Goal: Check status: Check status

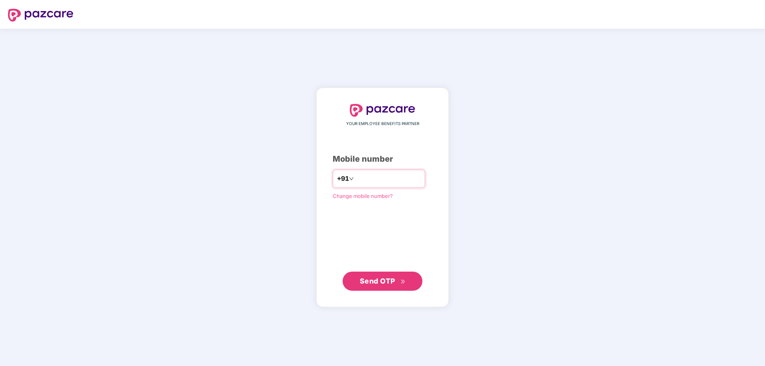
click at [368, 177] on input "number" at bounding box center [387, 179] width 65 height 13
type input "**********"
click at [396, 282] on span "Send OTP" at bounding box center [383, 281] width 46 height 11
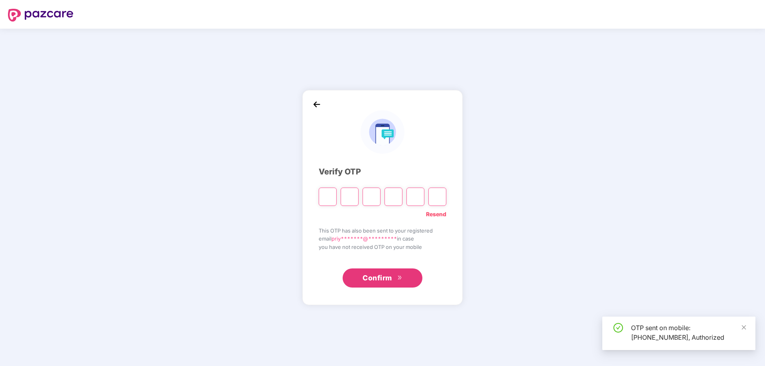
click at [328, 193] on input "Please enter verification code. Digit 1" at bounding box center [328, 197] width 18 height 18
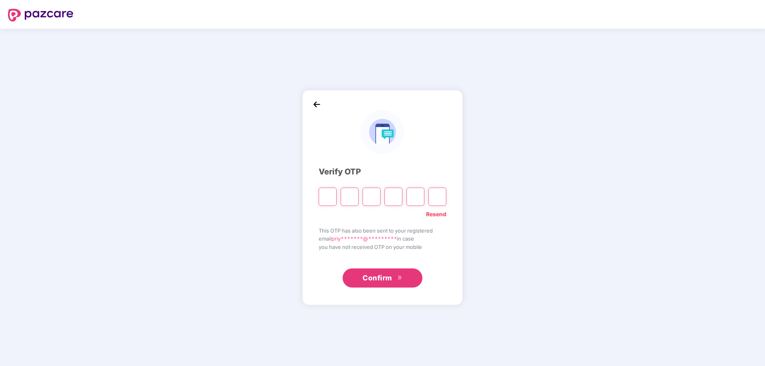
type input "*"
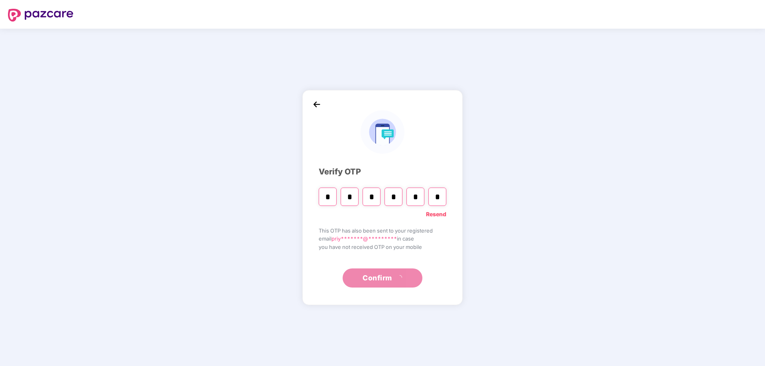
type input "*"
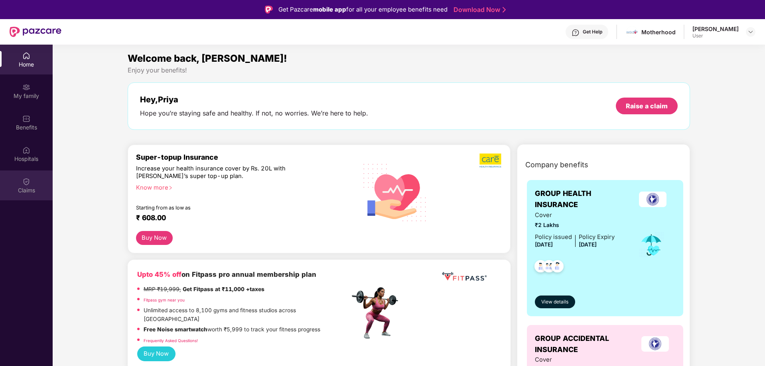
click at [33, 190] on div "Claims" at bounding box center [26, 191] width 53 height 8
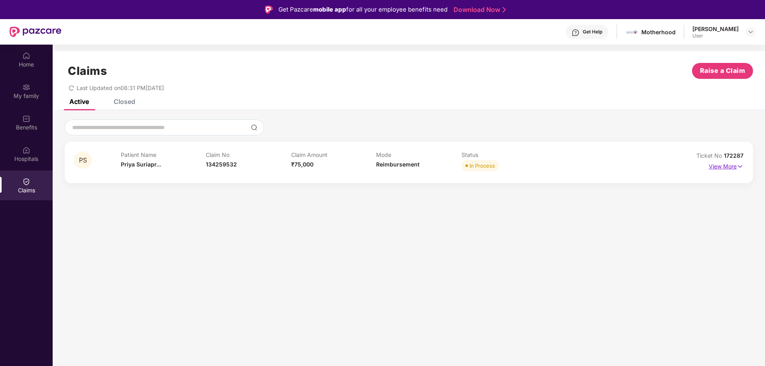
click at [740, 167] on img at bounding box center [739, 166] width 7 height 9
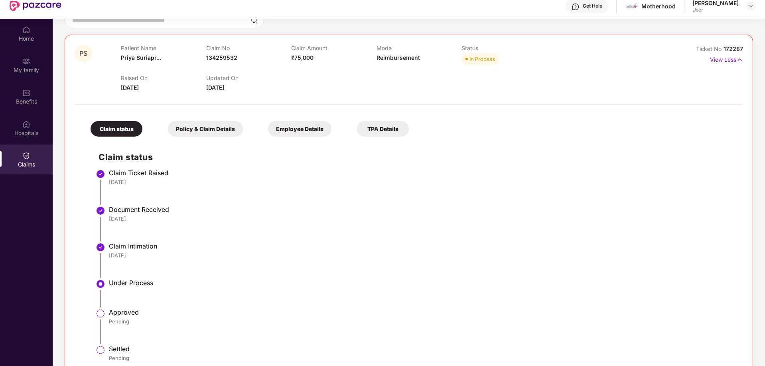
scroll to position [45, 0]
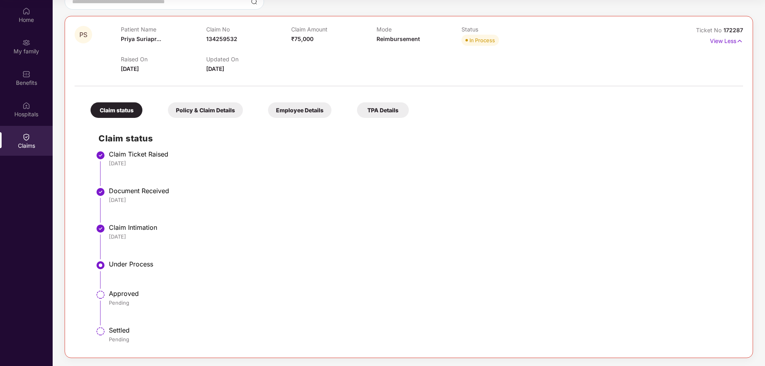
click at [383, 110] on div "TPA Details" at bounding box center [383, 110] width 52 height 16
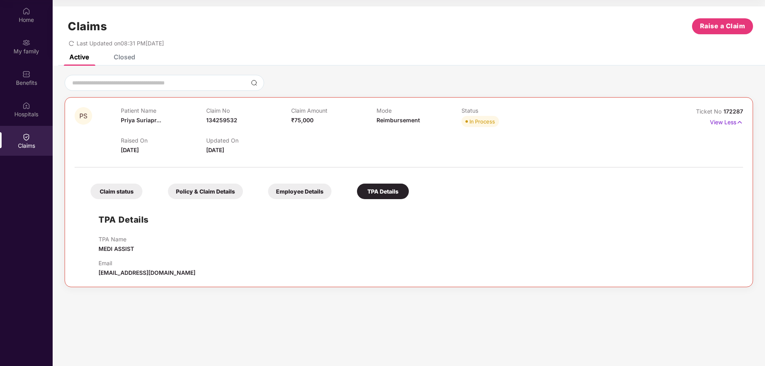
click at [307, 191] on div "Employee Details" at bounding box center [299, 192] width 63 height 16
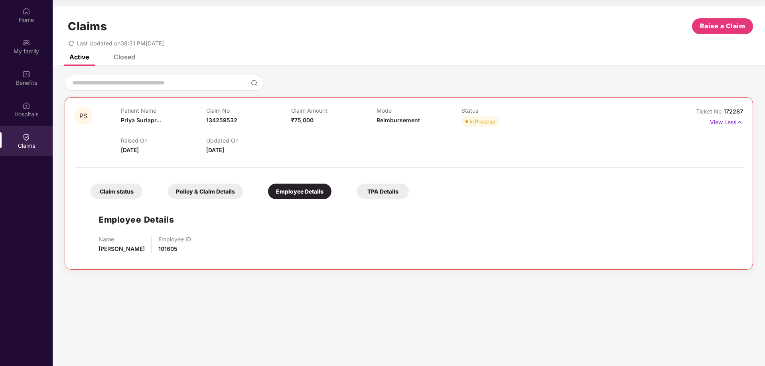
click at [230, 189] on div "Policy & Claim Details" at bounding box center [205, 192] width 75 height 16
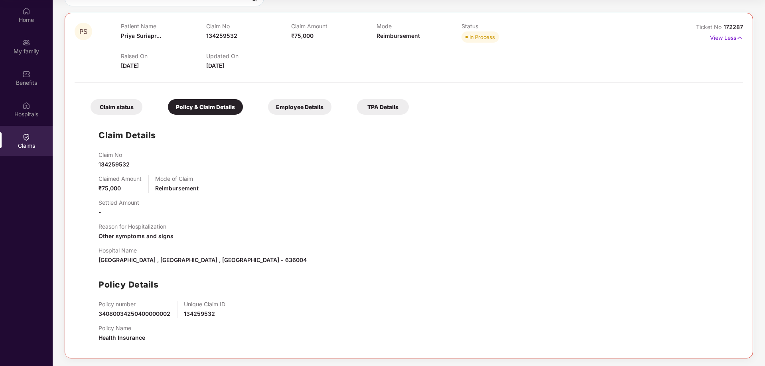
scroll to position [85, 0]
click at [115, 107] on div "Claim status" at bounding box center [117, 107] width 52 height 16
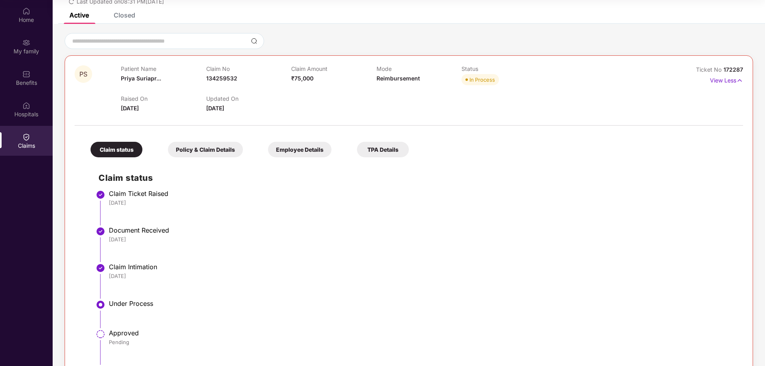
scroll to position [0, 0]
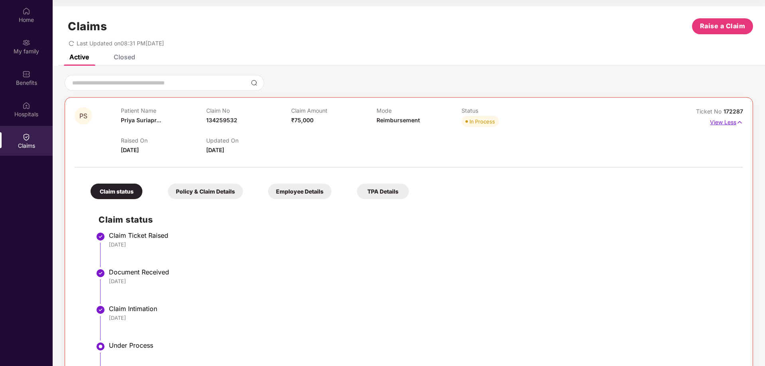
click at [737, 120] on img at bounding box center [739, 122] width 7 height 9
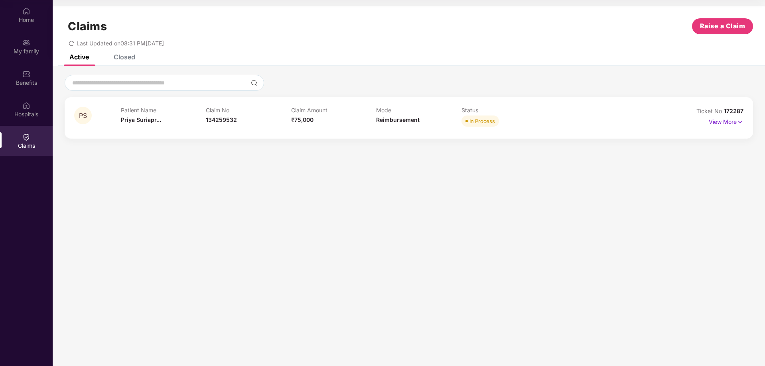
click at [81, 114] on span "PS" at bounding box center [83, 115] width 8 height 7
click at [107, 93] on div "PS Patient Name [PERSON_NAME]... Claim No 134259532 Claim Amount ₹75,000 Mode R…" at bounding box center [409, 107] width 712 height 64
click at [111, 87] on input at bounding box center [159, 83] width 176 height 8
click at [254, 83] on img at bounding box center [254, 83] width 6 height 6
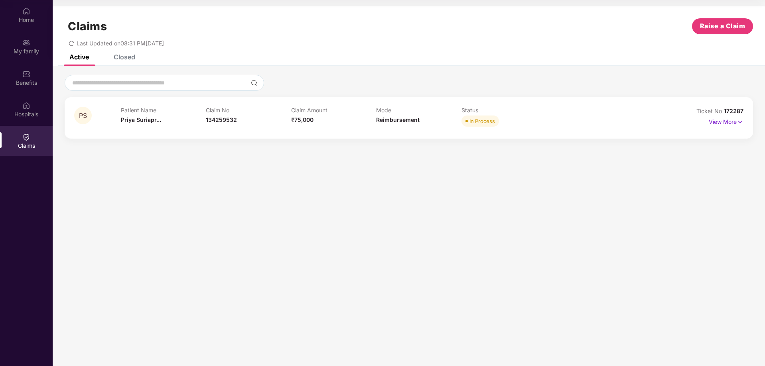
click at [338, 246] on section "Claims Raise a Claim Last Updated on 08:31 PM[DATE] Active Closed PS Patient Na…" at bounding box center [409, 183] width 712 height 366
click at [125, 56] on div "Closed" at bounding box center [125, 57] width 22 height 8
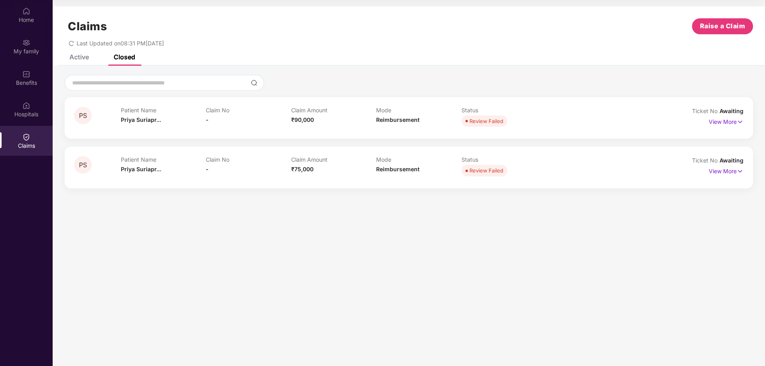
click at [251, 250] on section "Claims Raise a Claim Last Updated on 08:31 PM[DATE] Active Closed PS Patient Na…" at bounding box center [409, 183] width 712 height 366
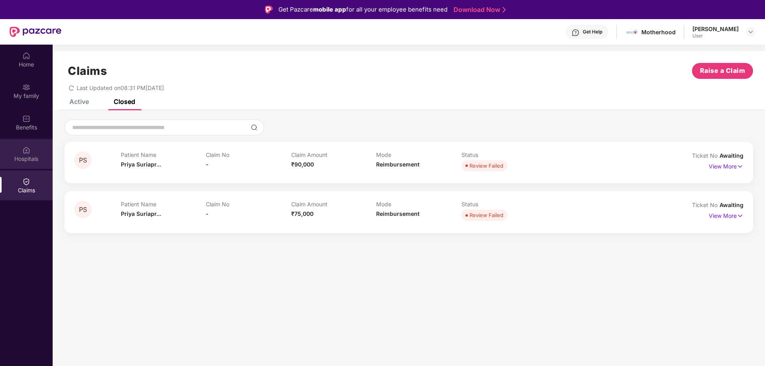
click at [26, 153] on img at bounding box center [26, 150] width 8 height 8
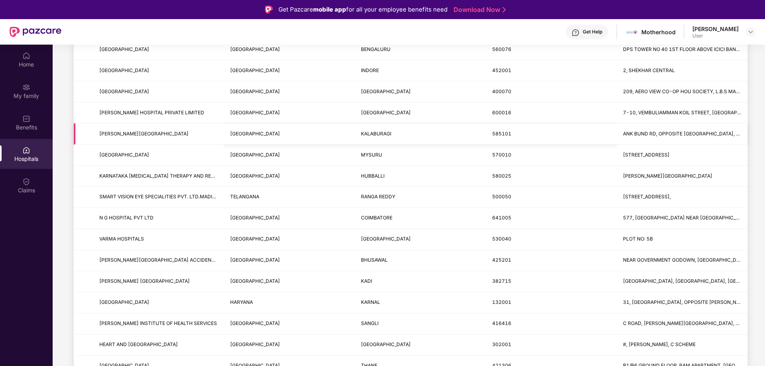
scroll to position [199, 0]
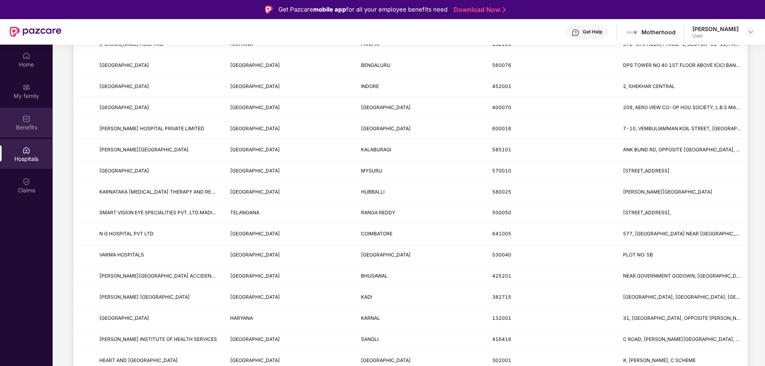
click at [14, 122] on div "Benefits" at bounding box center [26, 123] width 53 height 30
